Goal: Task Accomplishment & Management: Manage account settings

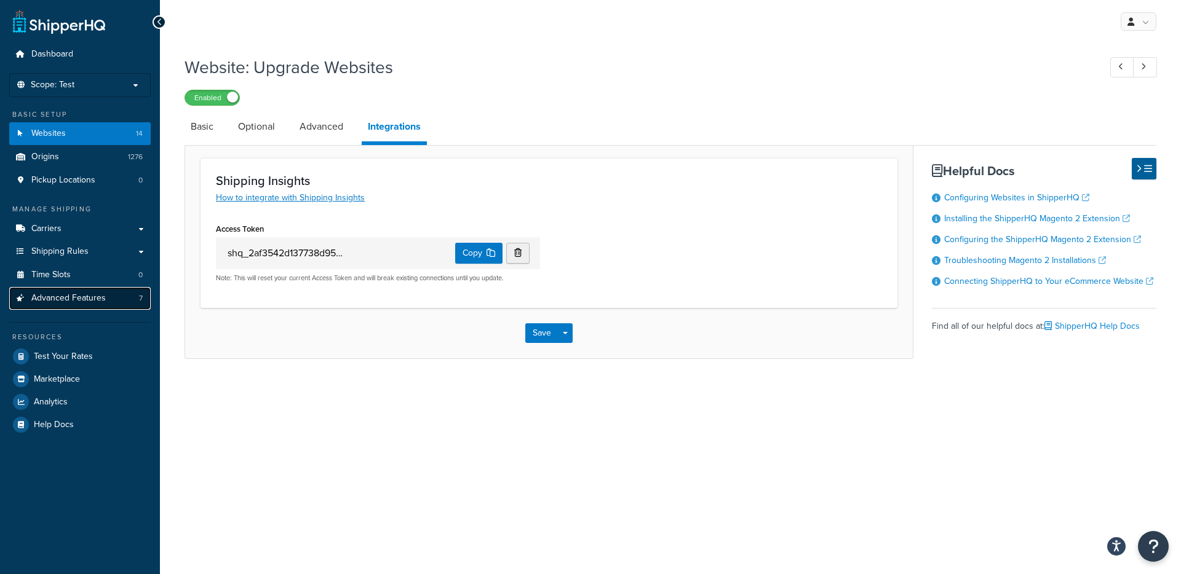
click at [54, 299] on span "Advanced Features" at bounding box center [68, 298] width 74 height 10
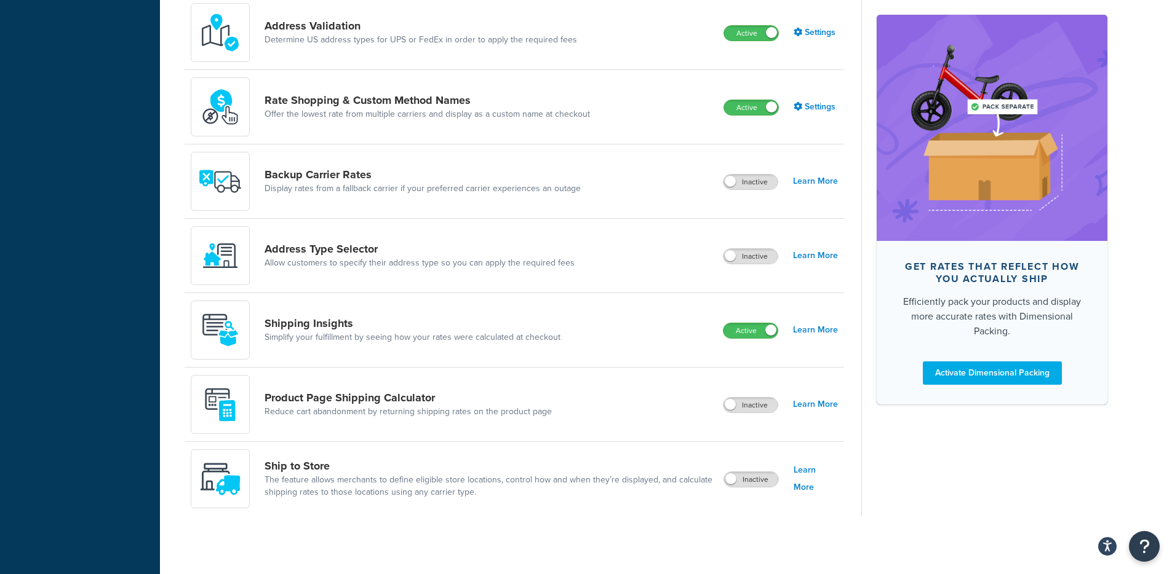
scroll to position [635, 0]
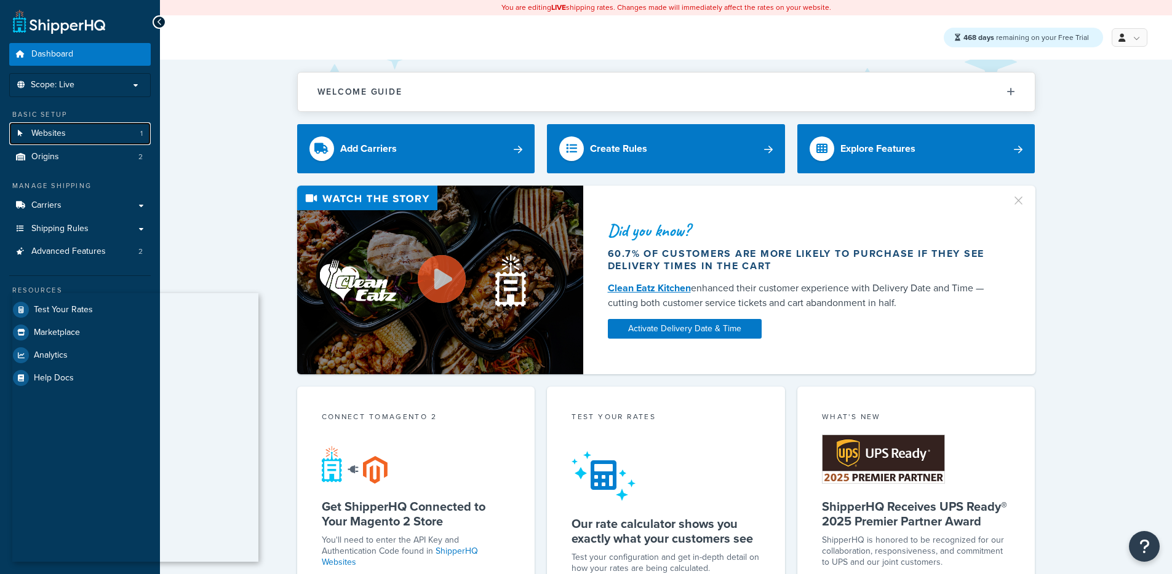
click at [99, 136] on link "Websites 1" at bounding box center [79, 133] width 141 height 23
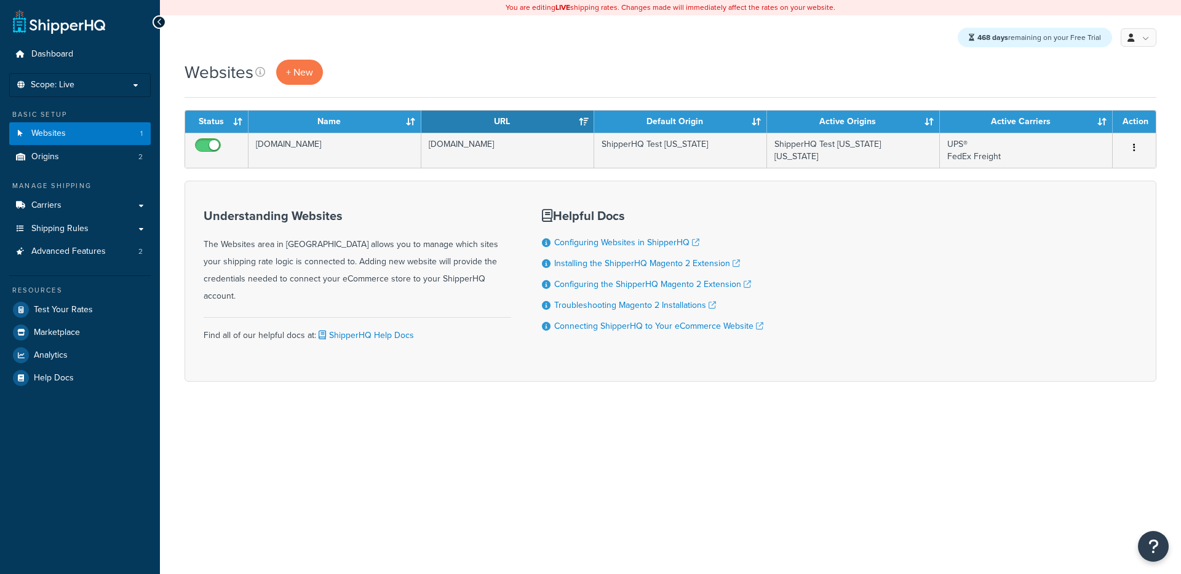
click at [314, 186] on div "Understanding Websites The Websites area in ShipperHQ allows you to manage whic…" at bounding box center [671, 281] width 972 height 201
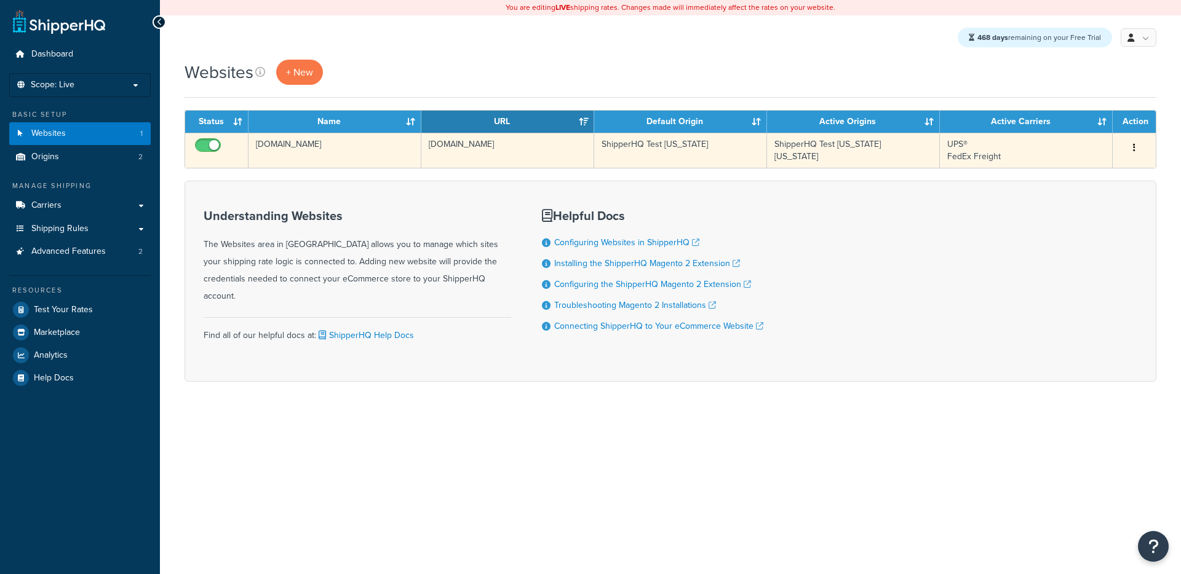
click at [353, 153] on td "shqtest.com" at bounding box center [334, 150] width 173 height 35
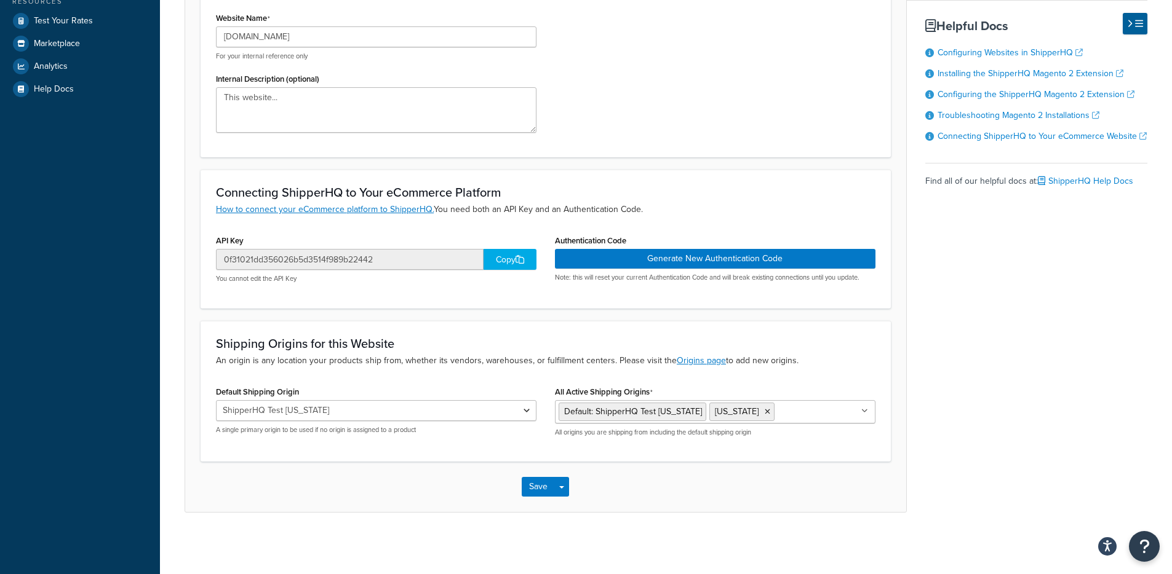
click at [496, 263] on div "Copy" at bounding box center [509, 259] width 53 height 21
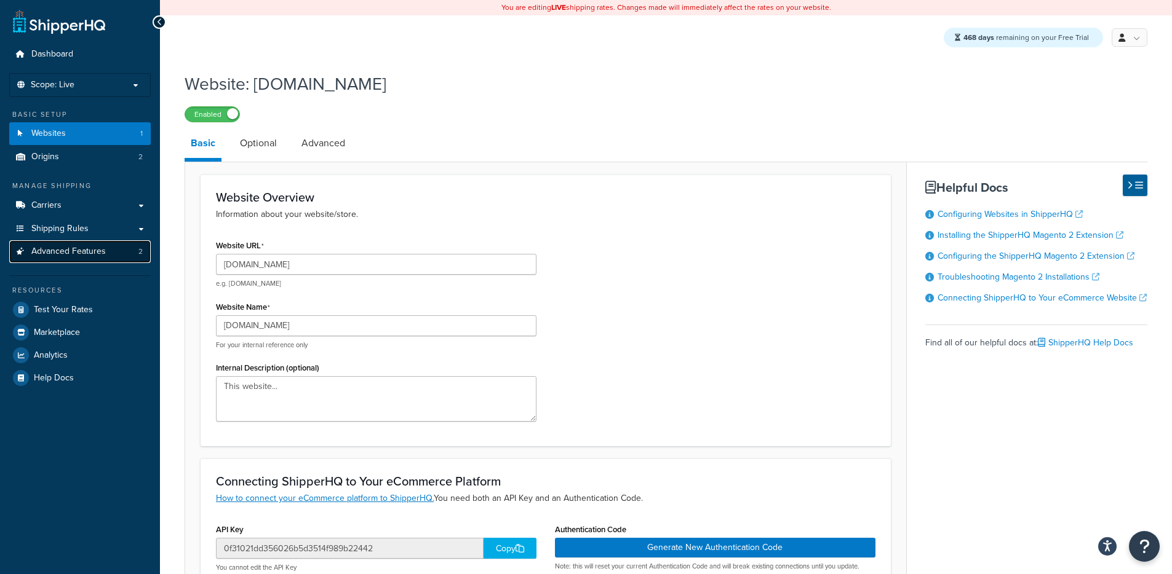
click at [86, 253] on span "Advanced Features" at bounding box center [68, 252] width 74 height 10
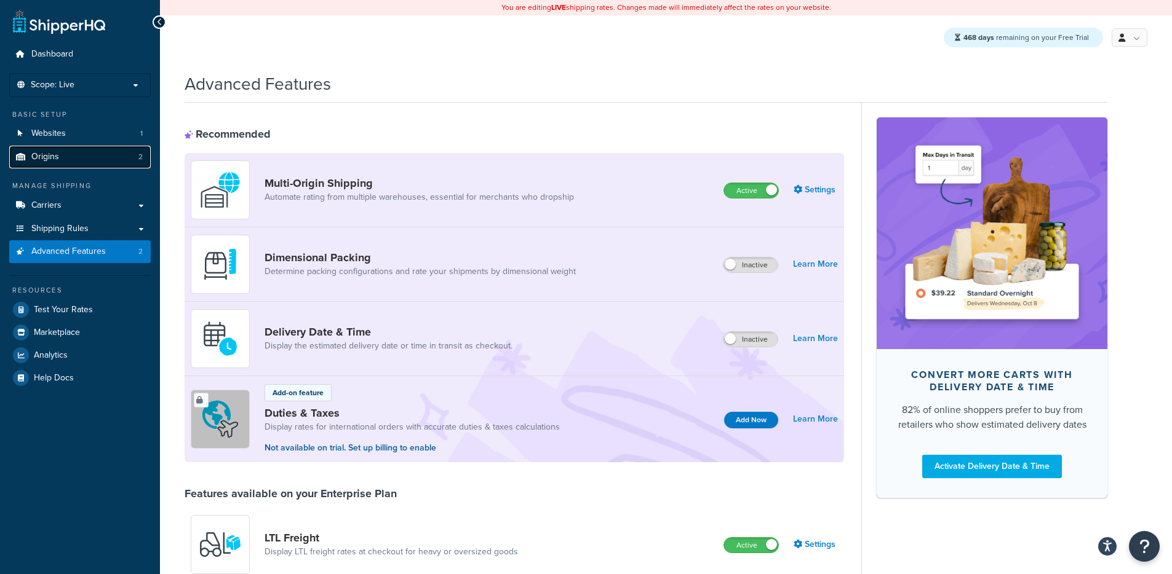
click at [100, 153] on link "Origins 2" at bounding box center [79, 157] width 141 height 23
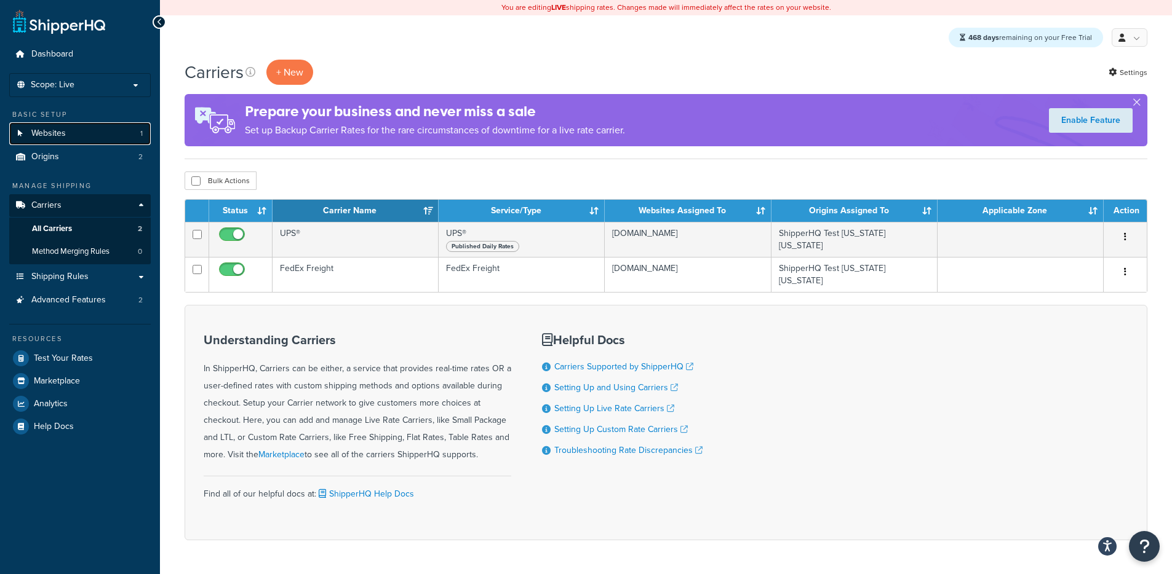
click at [108, 138] on link "Websites 1" at bounding box center [79, 133] width 141 height 23
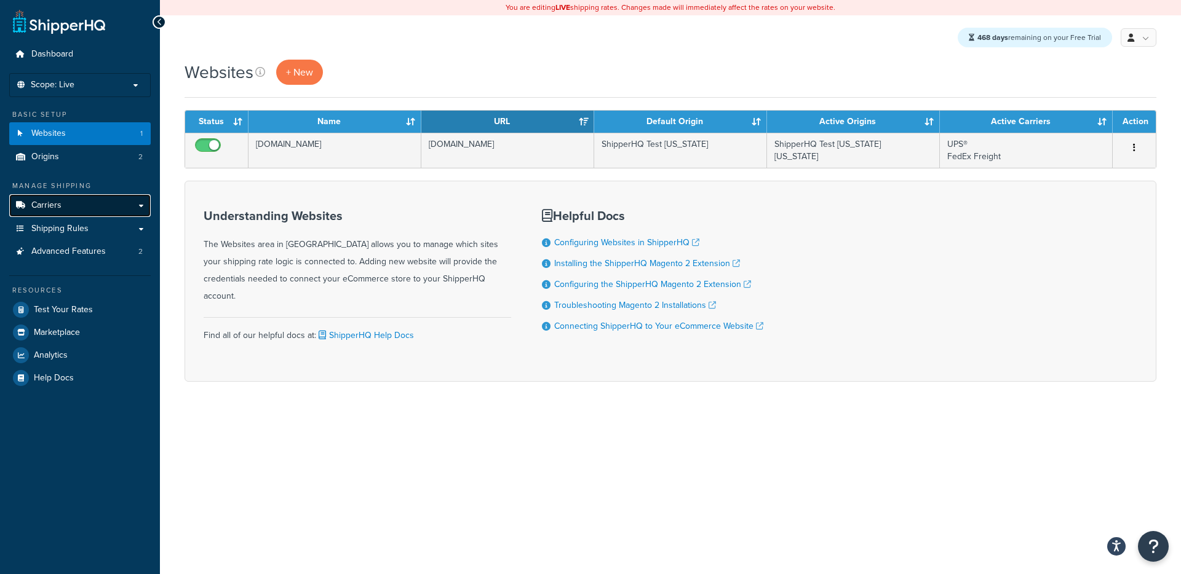
click at [111, 203] on link "Carriers" at bounding box center [79, 205] width 141 height 23
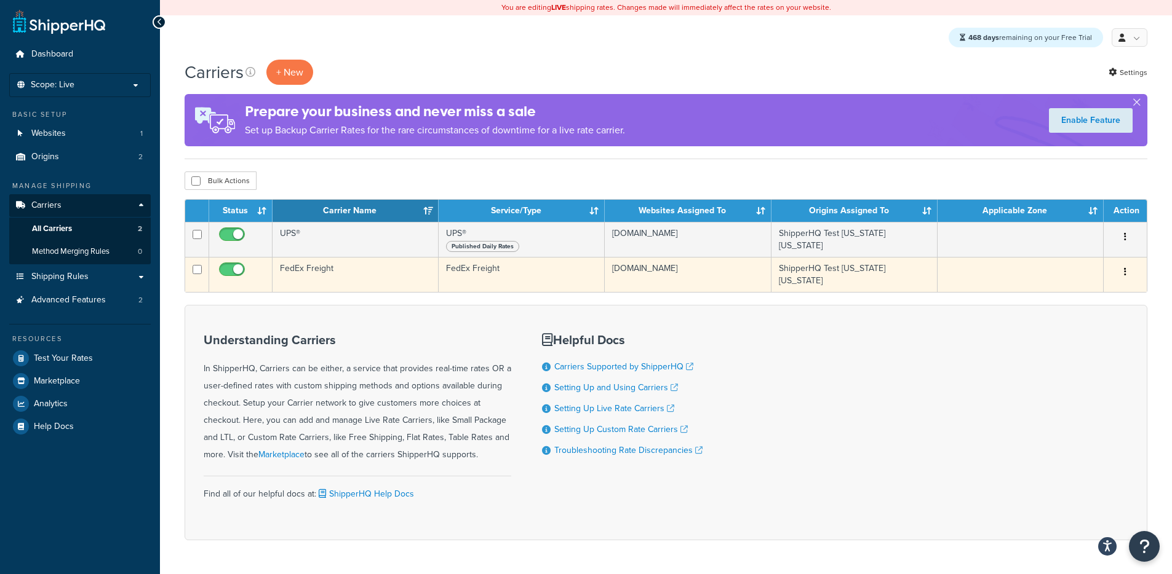
click at [391, 277] on td "FedEx Freight" at bounding box center [355, 274] width 166 height 35
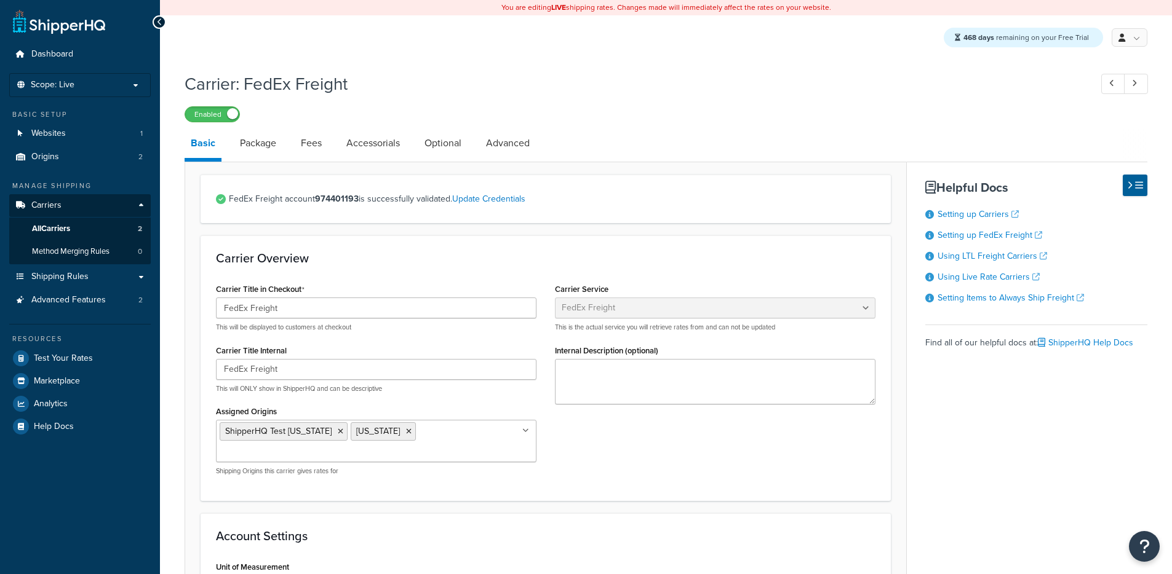
select select "fedExFreight"
click at [381, 141] on link "Accessorials" at bounding box center [373, 144] width 66 height 30
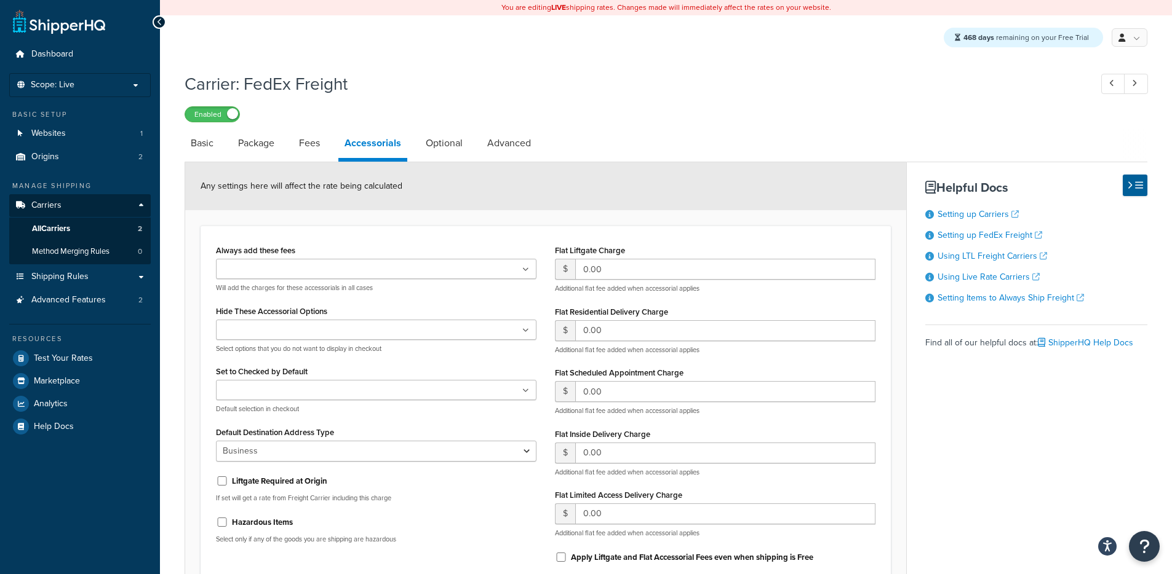
click at [416, 140] on li "Accessorials" at bounding box center [378, 145] width 81 height 33
click at [419, 143] on link "Optional" at bounding box center [443, 144] width 49 height 30
select select "55"
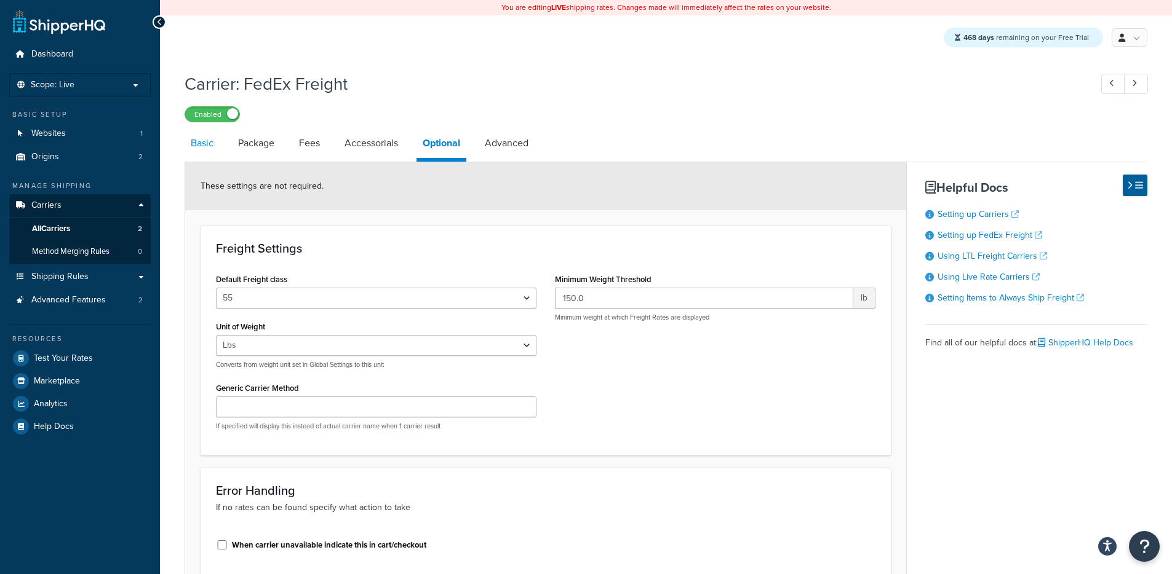
click at [185, 148] on link "Basic" at bounding box center [202, 144] width 35 height 30
select select "fedExFreight"
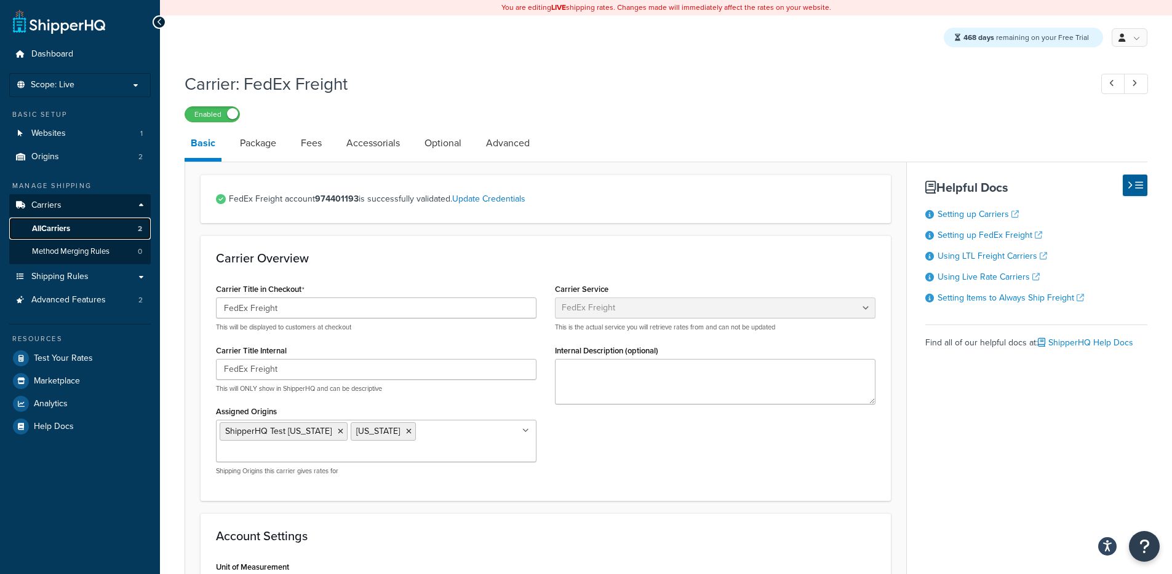
click at [78, 234] on link "All Carriers 2" at bounding box center [79, 229] width 141 height 23
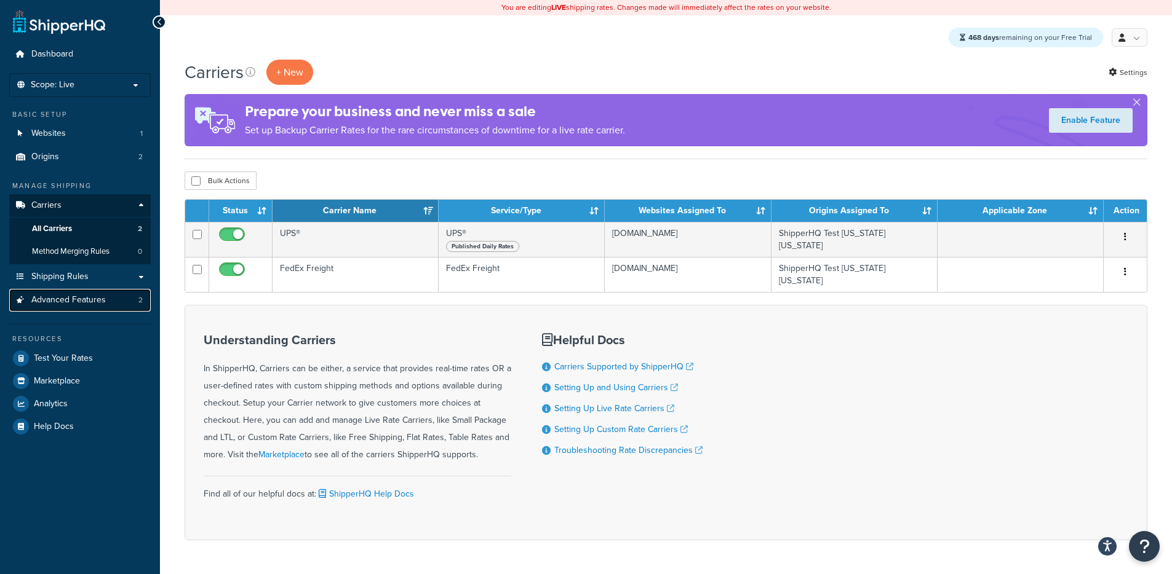
click at [93, 300] on span "Advanced Features" at bounding box center [68, 300] width 74 height 10
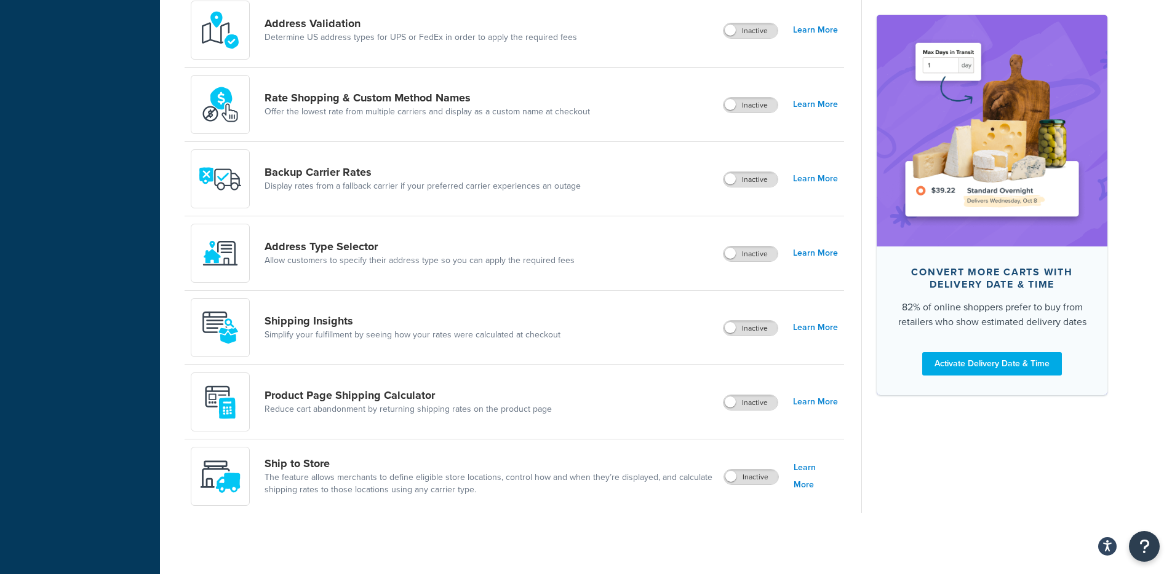
scroll to position [664, 0]
click at [747, 333] on label "Inactive" at bounding box center [750, 327] width 54 height 15
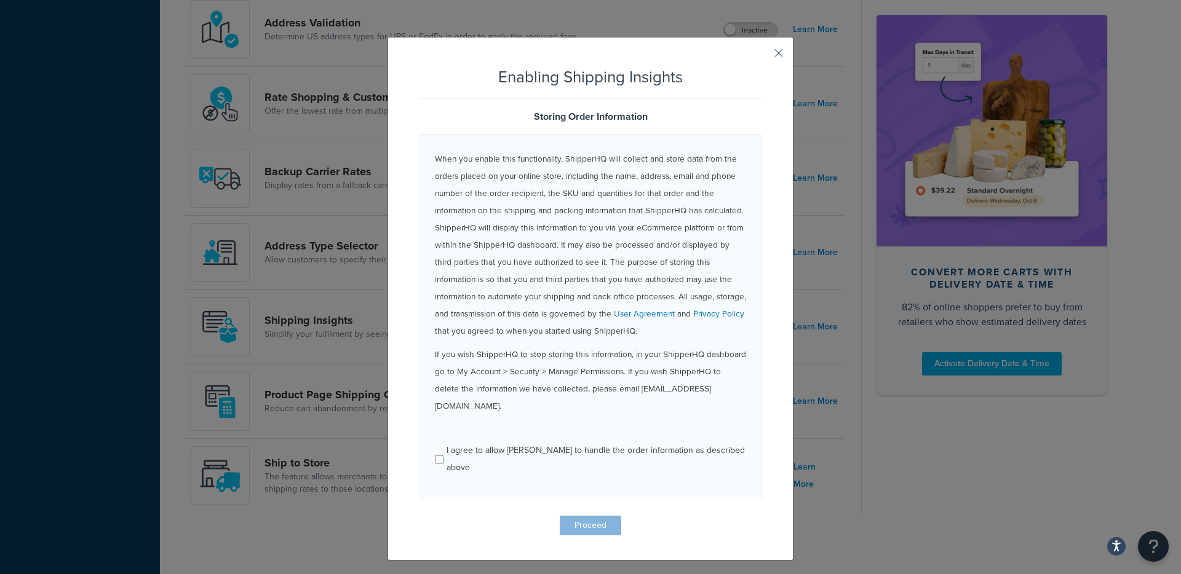
click at [483, 442] on div "I agree to allow ShipperHQ to handle the order information as described above" at bounding box center [596, 459] width 300 height 34
click at [443, 455] on input "I agree to allow ShipperHQ to handle the order information as described above" at bounding box center [439, 459] width 9 height 9
checkbox input "true"
click at [589, 516] on button "Proceed" at bounding box center [591, 526] width 62 height 20
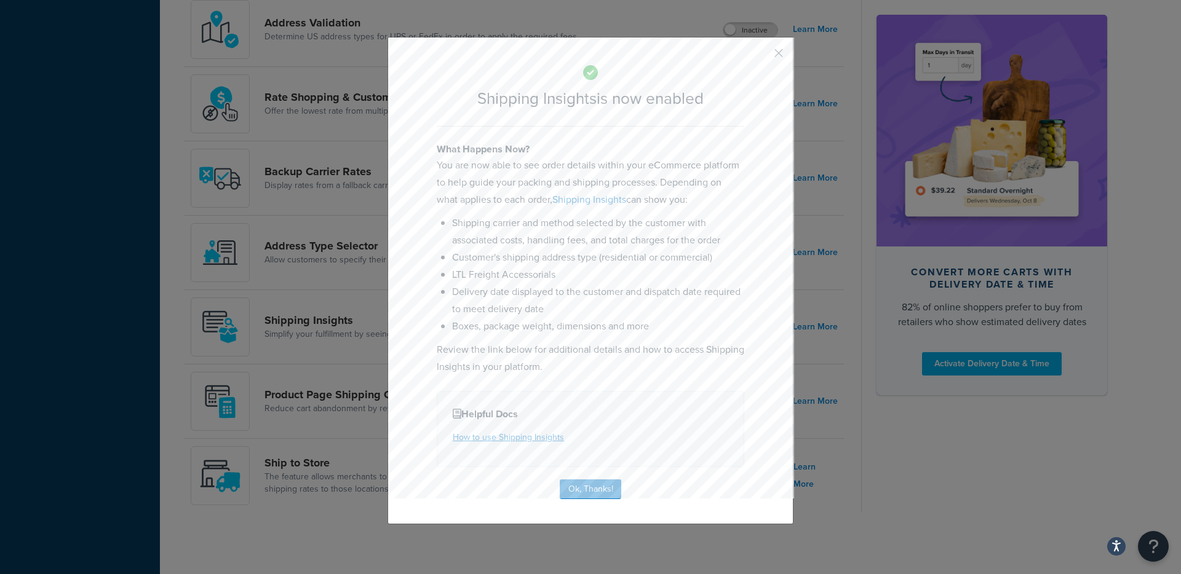
click at [762, 56] on button "button" at bounding box center [760, 57] width 3 height 3
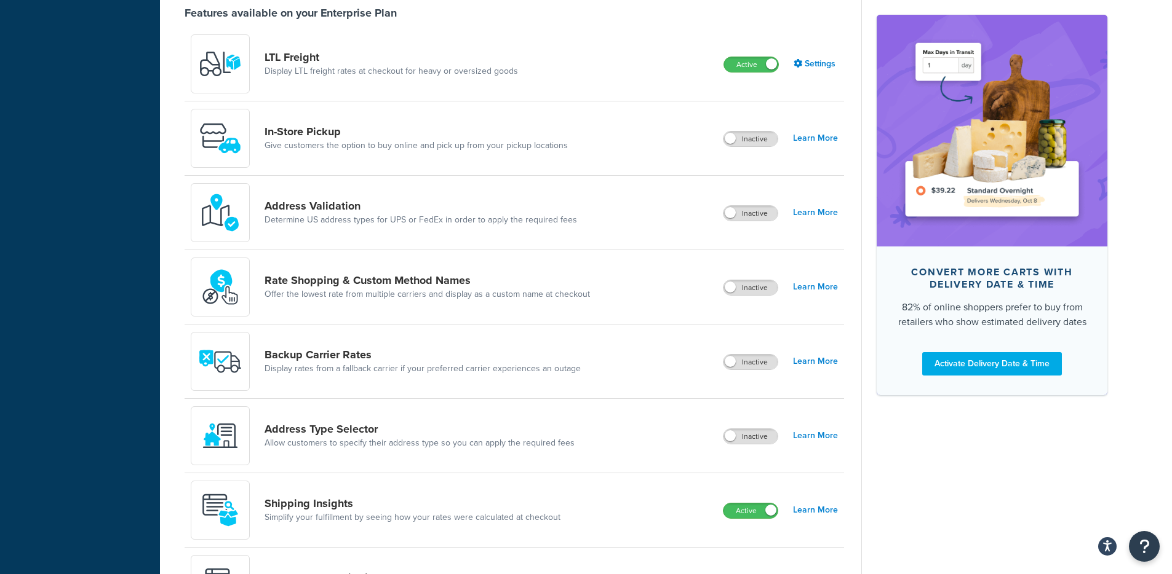
scroll to position [664, 0]
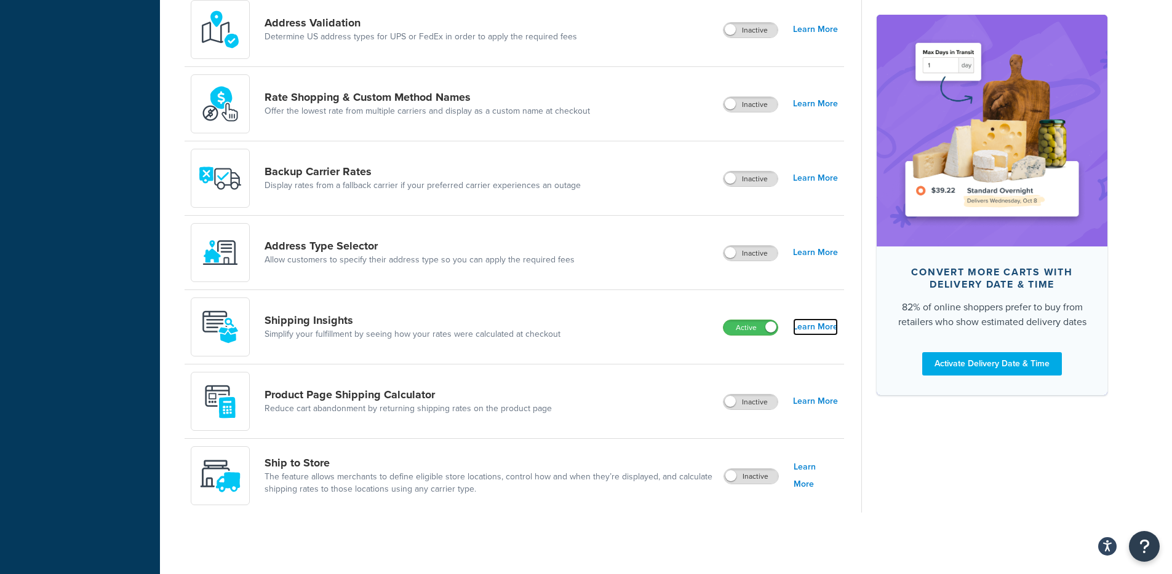
click at [802, 325] on link "Learn More" at bounding box center [815, 327] width 45 height 17
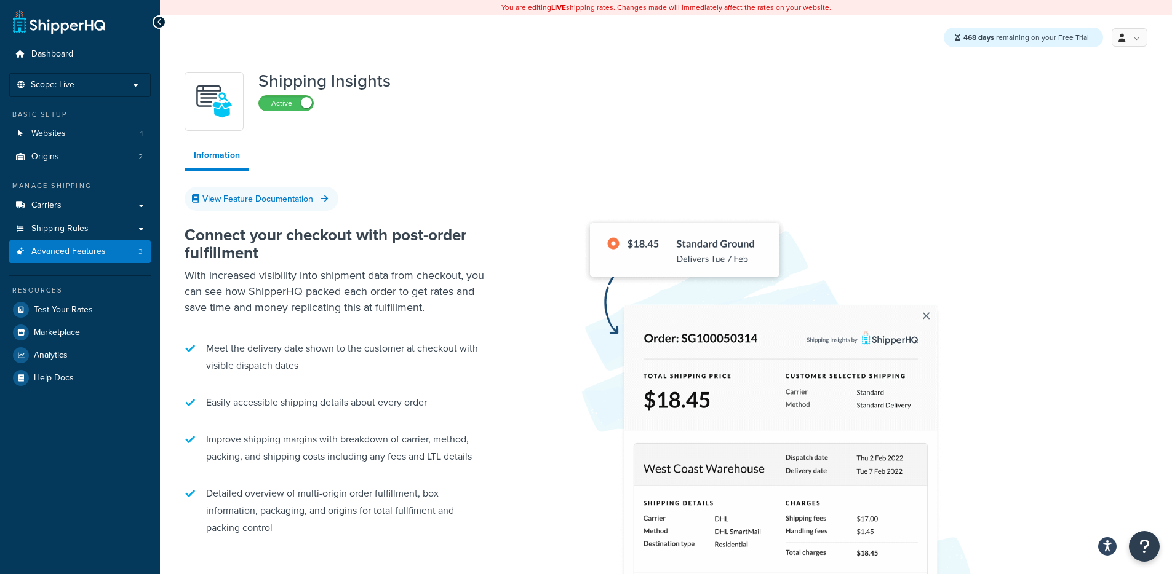
click at [76, 265] on ul "Dashboard Scope: Live Basic Setup Websites 1 Origins 2 Manage Shipping Carriers…" at bounding box center [79, 216] width 141 height 346
click at [70, 133] on link "Websites 1" at bounding box center [79, 133] width 141 height 23
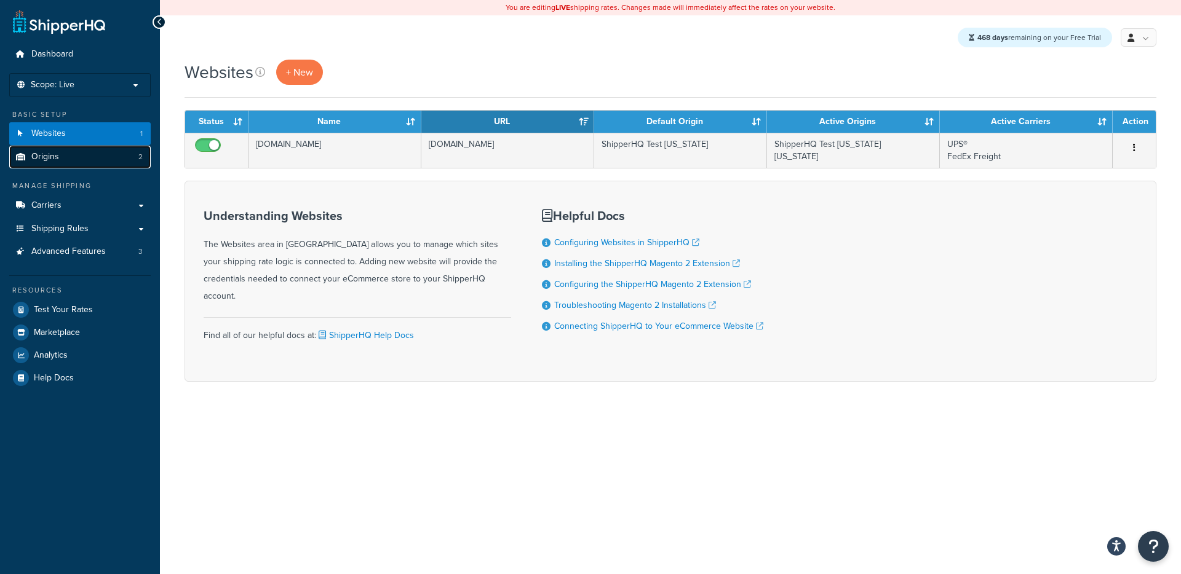
click at [114, 154] on link "Origins 2" at bounding box center [79, 157] width 141 height 23
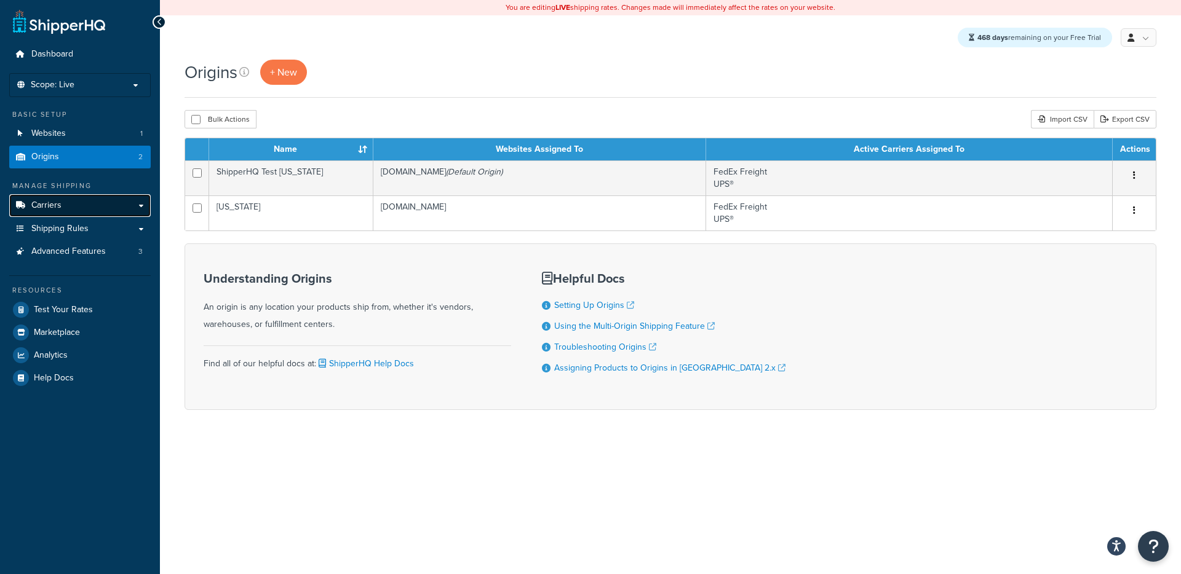
click at [69, 207] on link "Carriers" at bounding box center [79, 205] width 141 height 23
